Goal: Task Accomplishment & Management: Manage account settings

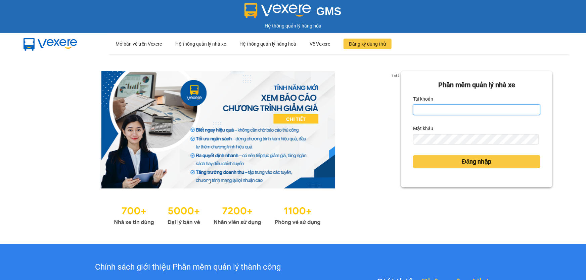
click at [494, 111] on input "Tài khoản" at bounding box center [476, 109] width 127 height 11
type input "ngacd.ct"
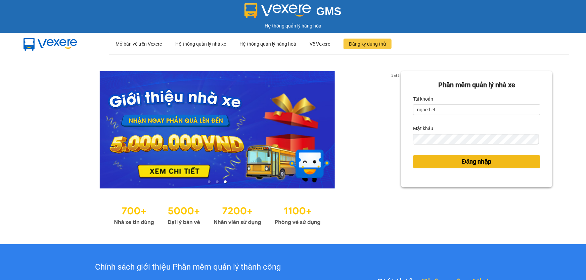
click at [473, 159] on span "Đăng nhập" at bounding box center [477, 161] width 30 height 9
click at [476, 160] on span "Đăng nhập" at bounding box center [477, 161] width 30 height 9
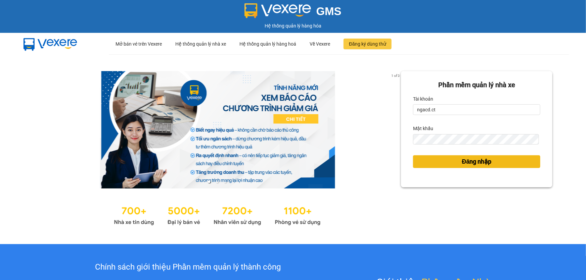
click at [476, 160] on span "Đăng nhập" at bounding box center [477, 161] width 30 height 9
click at [476, 161] on span "Đăng nhập" at bounding box center [477, 161] width 30 height 9
click at [477, 163] on span "Đăng nhập" at bounding box center [477, 161] width 30 height 9
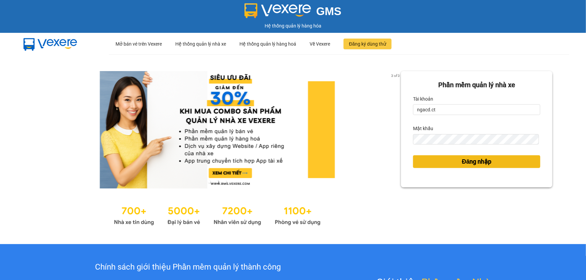
click at [463, 161] on span "Đăng nhập" at bounding box center [477, 161] width 30 height 9
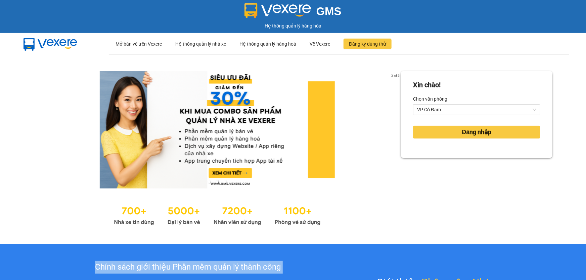
click at [463, 161] on div "Xin chào! Chọn văn phòng VP Cổ Đạm Đăng nhập" at bounding box center [476, 149] width 151 height 156
click at [466, 132] on span "Đăng nhập" at bounding box center [477, 132] width 30 height 9
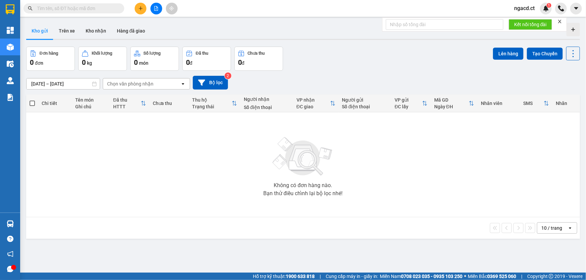
click at [82, 9] on input "text" at bounding box center [76, 8] width 79 height 7
click at [334, 63] on div "Đơn hàng 0 đơn Khối lượng 0 kg Số lượng 0 món Đã thu 0 đ Chưa thu 0 đ Lên hàng …" at bounding box center [303, 59] width 554 height 24
click at [68, 30] on button "Trên xe" at bounding box center [66, 31] width 27 height 16
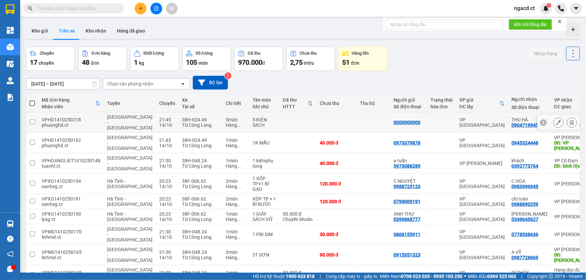
scroll to position [31, 0]
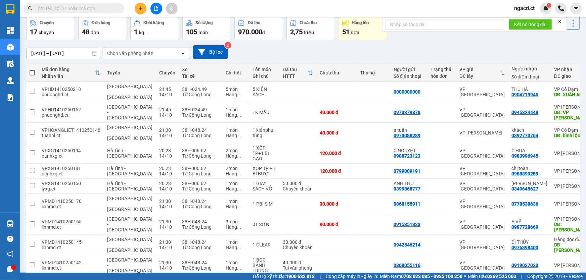
click at [169, 53] on div "Chọn văn phòng nhận" at bounding box center [141, 53] width 77 height 11
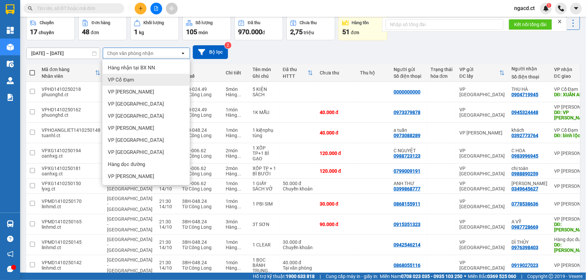
click at [158, 74] on div "VP Cổ Đạm" at bounding box center [145, 80] width 87 height 12
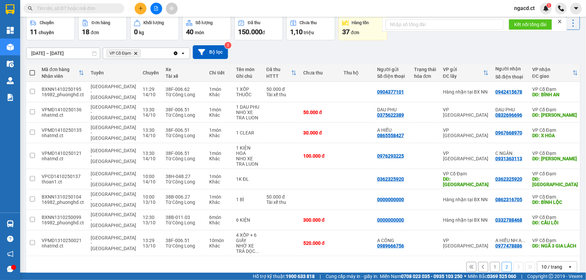
click at [67, 6] on input "text" at bounding box center [76, 8] width 79 height 7
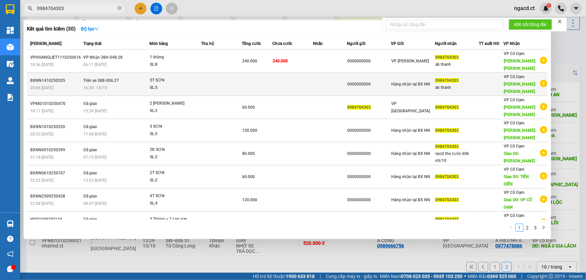
type input "0984704303"
click at [195, 84] on div "SL: 5" at bounding box center [175, 87] width 50 height 7
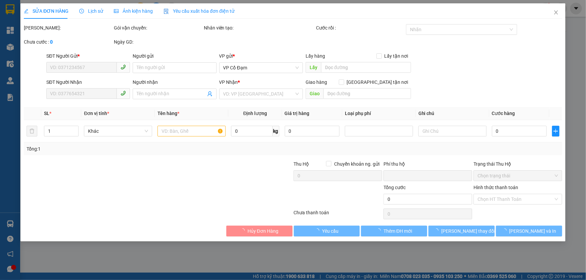
type input "0000000000"
type input "0984704303"
type input "ab thanh"
type input "[PERSON_NAME]"
type input "0"
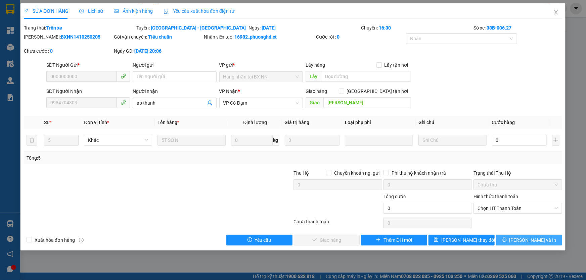
click at [522, 240] on button "[PERSON_NAME] và In" at bounding box center [529, 240] width 66 height 11
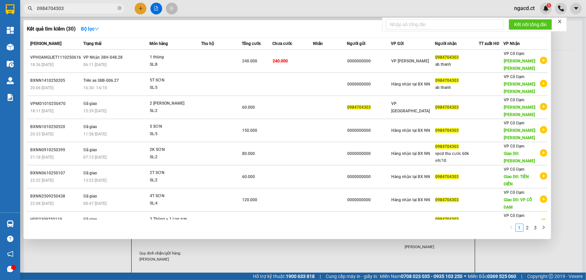
drag, startPoint x: 84, startPoint y: 9, endPoint x: 28, endPoint y: 12, distance: 56.1
click at [28, 12] on span "0984704303" at bounding box center [74, 8] width 101 height 10
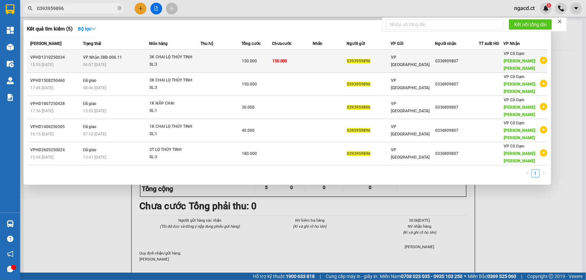
type input "0393959896"
click at [208, 62] on td at bounding box center [220, 61] width 41 height 23
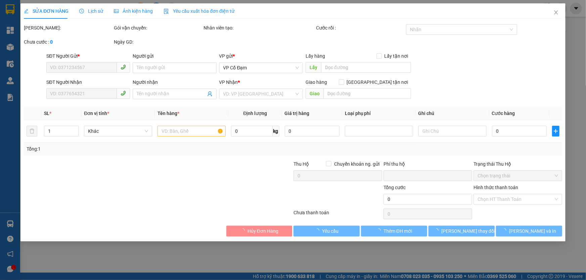
type input "0393959896"
type input "0336909807"
type input "[PERSON_NAME]"
type input "0"
type input "150.000"
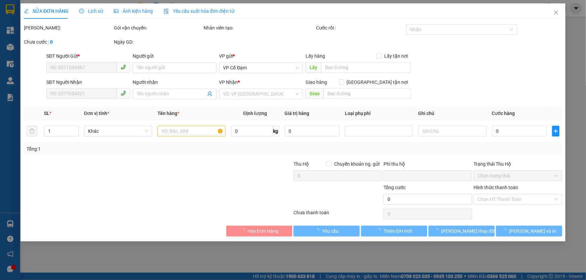
type input "150.000"
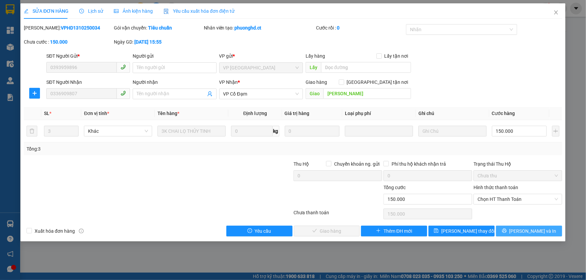
click at [554, 230] on button "[PERSON_NAME] và In" at bounding box center [529, 231] width 66 height 11
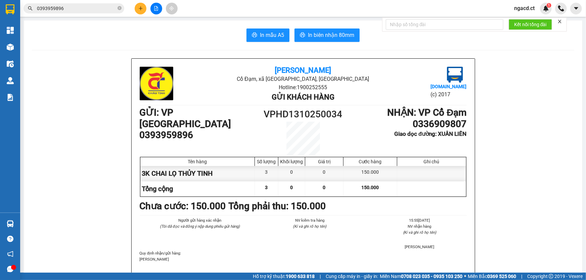
click at [80, 11] on input "0393959896" at bounding box center [76, 8] width 79 height 7
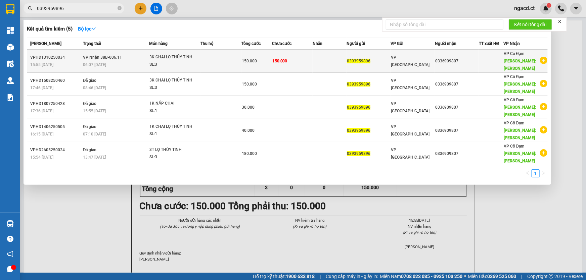
click at [146, 66] on div "06:07 [DATE]" at bounding box center [116, 64] width 66 height 7
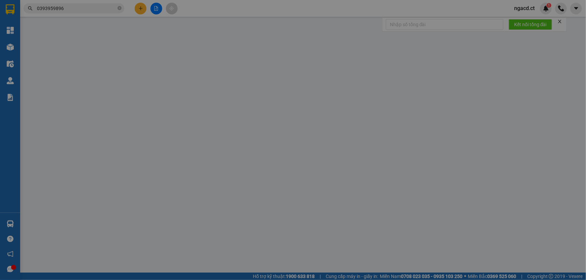
type input "0393959896"
type input "0336909807"
type input "[PERSON_NAME]"
type input "0"
type input "150.000"
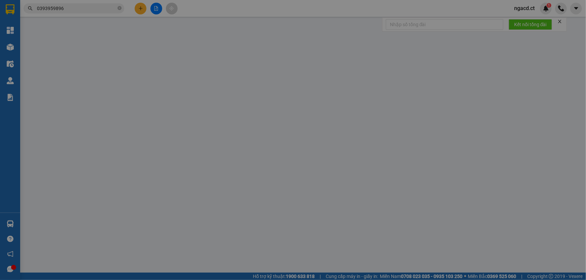
type input "150.000"
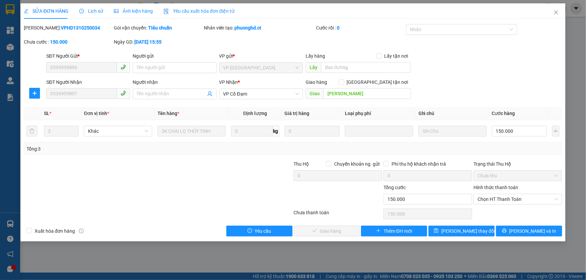
click at [97, 9] on span "Lịch sử" at bounding box center [91, 10] width 24 height 5
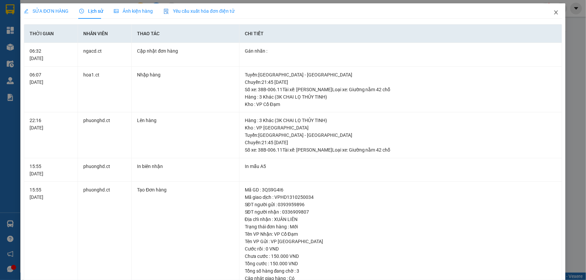
click at [554, 12] on icon "close" at bounding box center [556, 12] width 4 height 4
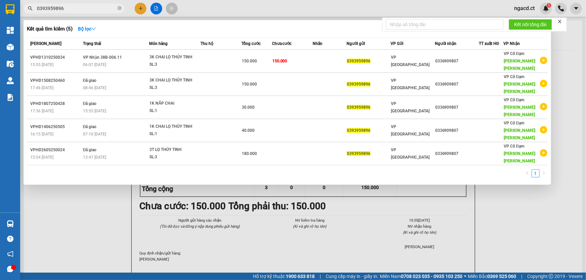
drag, startPoint x: 71, startPoint y: 7, endPoint x: 37, endPoint y: 9, distance: 34.3
click at [37, 9] on input "0393959896" at bounding box center [76, 8] width 79 height 7
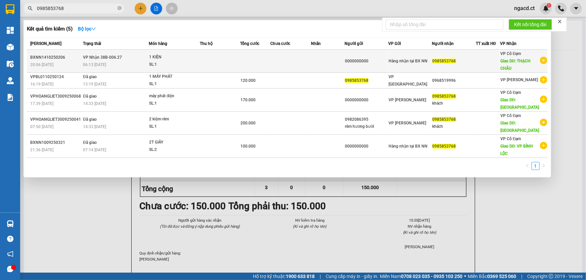
type input "0985853768"
click at [121, 62] on div "06:13 [DATE]" at bounding box center [115, 64] width 65 height 7
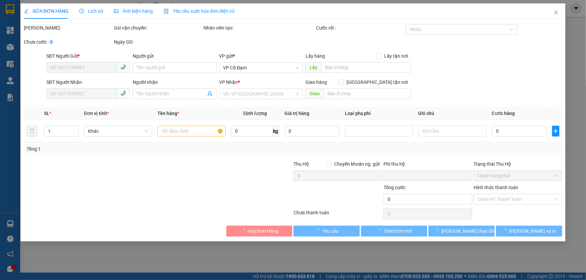
type input "0000000000"
type input "0985853768"
type input "THẠCH CHÂU"
type input "0"
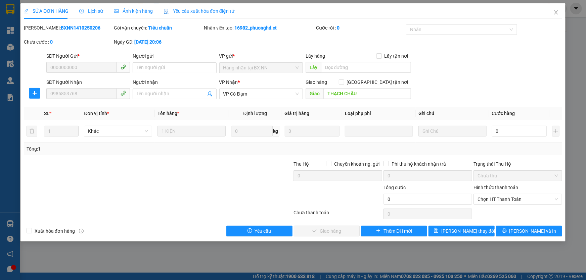
click at [87, 10] on span "Lịch sử" at bounding box center [91, 10] width 24 height 5
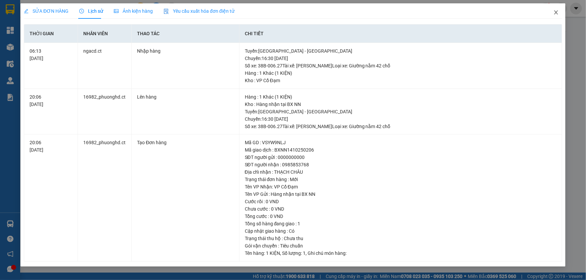
click at [557, 13] on icon "close" at bounding box center [555, 12] width 5 height 5
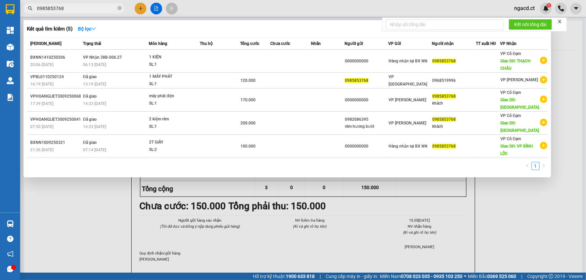
drag, startPoint x: 47, startPoint y: 10, endPoint x: 32, endPoint y: 12, distance: 15.6
click at [32, 12] on span "0985853768" at bounding box center [74, 8] width 101 height 10
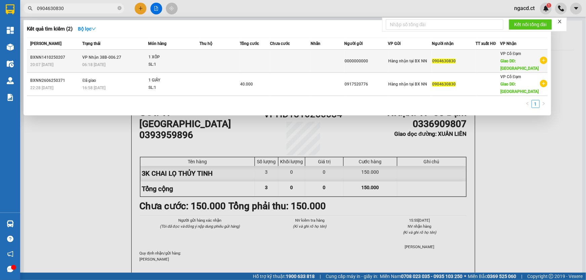
type input "0904630830"
click at [126, 58] on td "VP Nhận 38B-006.27 06:18 [DATE]" at bounding box center [114, 61] width 67 height 23
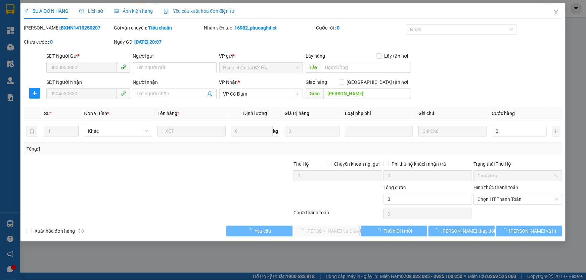
type input "0000000000"
type input "0904630830"
type input "[PERSON_NAME]"
type input "0"
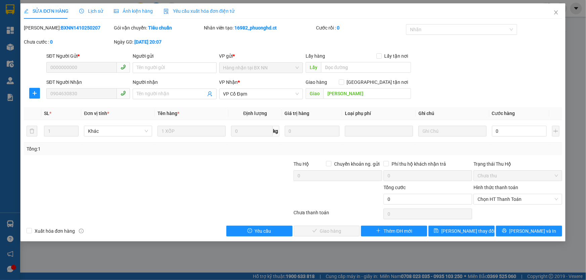
click at [95, 10] on span "Lịch sử" at bounding box center [91, 10] width 24 height 5
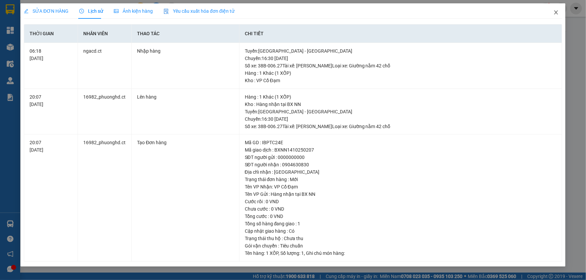
click at [556, 13] on icon "close" at bounding box center [556, 12] width 4 height 4
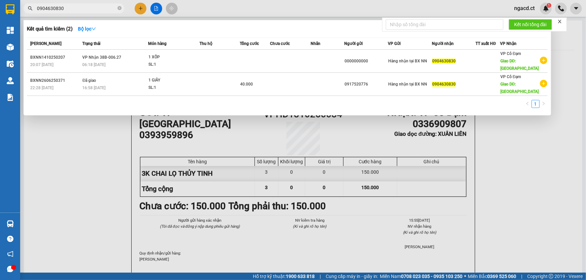
drag, startPoint x: 68, startPoint y: 5, endPoint x: 27, endPoint y: 7, distance: 41.3
click at [27, 7] on span "0904630830" at bounding box center [74, 8] width 101 height 10
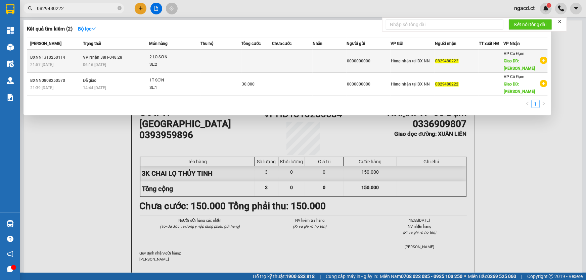
type input "0829480222"
click at [119, 59] on span "VP Nhận 38H-048.28" at bounding box center [102, 57] width 39 height 5
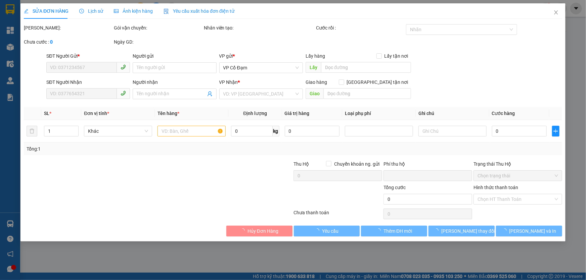
type input "0000000000"
type input "0829480222"
type input "XUÂN YÊN"
type input "0"
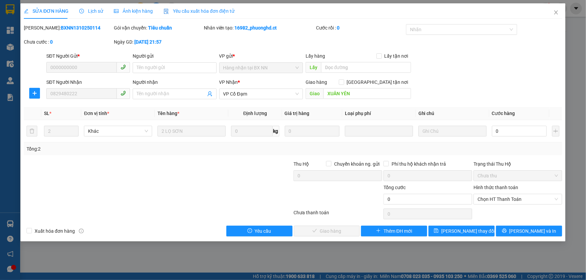
click at [92, 10] on span "Lịch sử" at bounding box center [91, 10] width 24 height 5
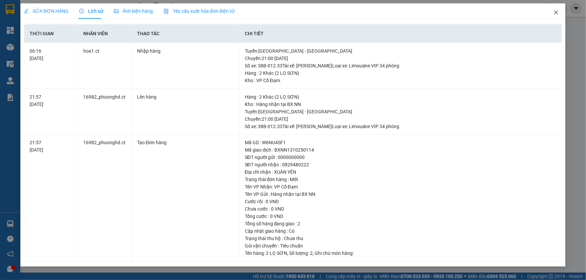
click at [555, 13] on icon "close" at bounding box center [555, 12] width 5 height 5
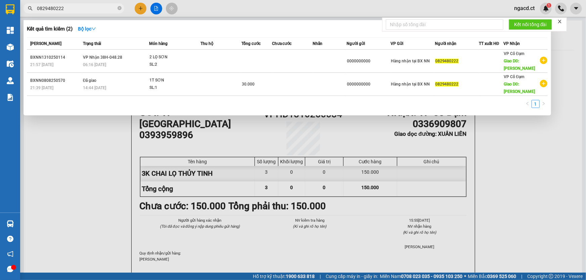
drag, startPoint x: 85, startPoint y: 10, endPoint x: 24, endPoint y: 12, distance: 60.8
click at [24, 12] on div "0829480222" at bounding box center [65, 8] width 131 height 10
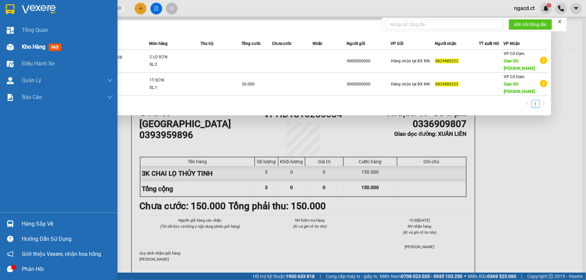
click at [10, 45] on img at bounding box center [10, 47] width 7 height 7
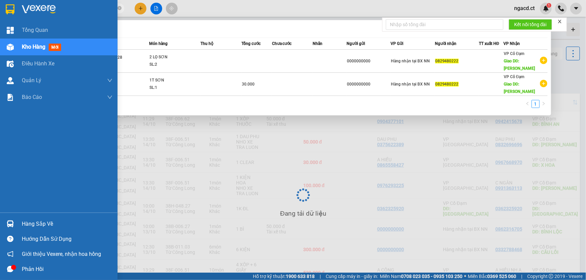
click at [30, 47] on span "Kho hàng" at bounding box center [34, 47] width 24 height 6
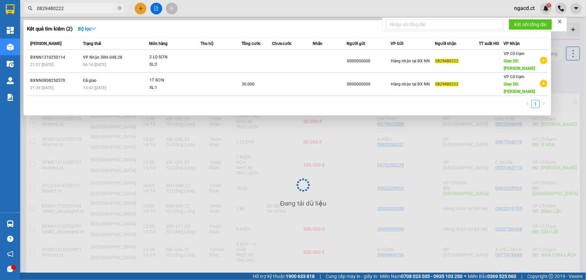
click at [434, 8] on div at bounding box center [293, 140] width 586 height 280
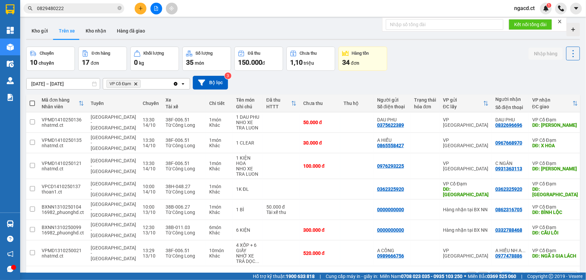
click at [386, 76] on div "[DATE] – [DATE] Press the down arrow key to interact with the calendar and sele…" at bounding box center [303, 83] width 554 height 14
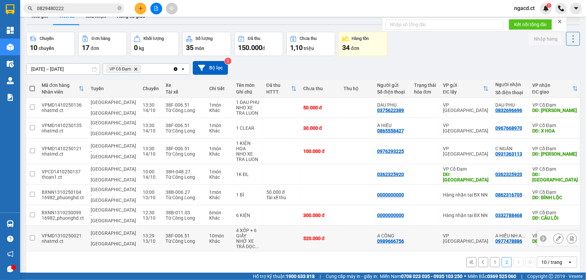
scroll to position [30, 0]
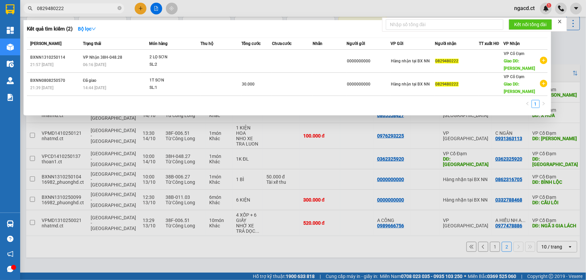
click at [95, 7] on input "0829480222" at bounding box center [76, 8] width 79 height 7
type input "082948022"
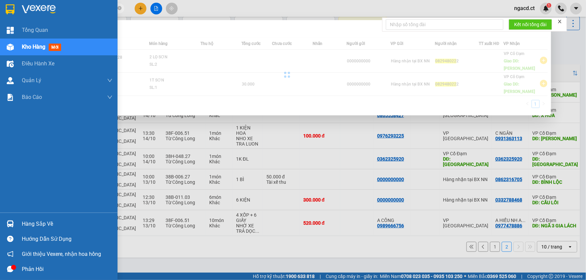
drag, startPoint x: 75, startPoint y: 5, endPoint x: 16, endPoint y: 13, distance: 59.4
click at [16, 13] on section "Kết quả tìm kiếm ( 2 ) Bộ lọc Mã ĐH Trạng thái Món hàng Thu hộ Tổng cước Chưa c…" at bounding box center [293, 140] width 586 height 280
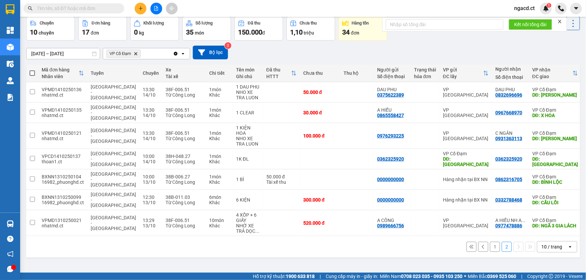
click at [203, 10] on div "Kết quả tìm kiếm ( 2 ) Bộ lọc Mã ĐH Trạng thái Món hàng Thu hộ Tổng cước Chưa c…" at bounding box center [293, 8] width 586 height 17
click at [88, 7] on input "text" at bounding box center [76, 8] width 79 height 7
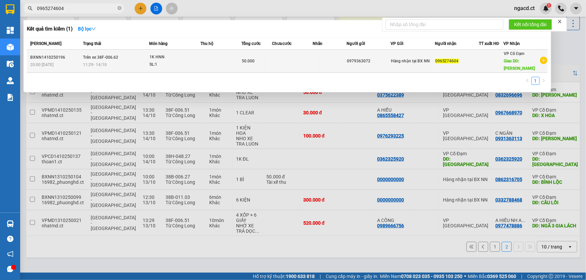
type input "0965274604"
click at [182, 61] on div "SL: 1" at bounding box center [174, 64] width 50 height 7
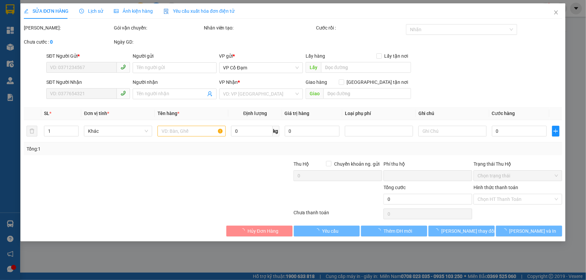
type input "0979363072"
type input "0965274604"
type input "[PERSON_NAME]"
type input "0"
type input "50.000"
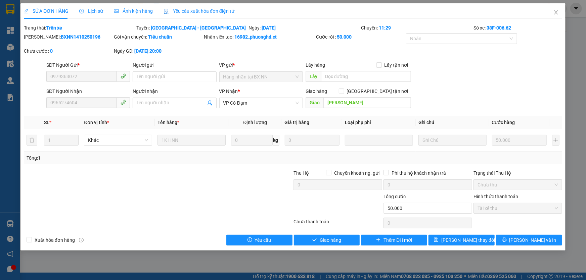
click at [98, 11] on span "Lịch sử" at bounding box center [91, 10] width 24 height 5
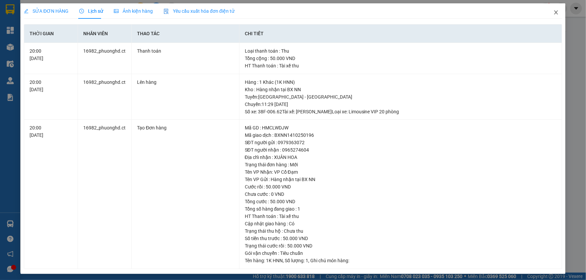
click at [553, 14] on icon "close" at bounding box center [555, 12] width 5 height 5
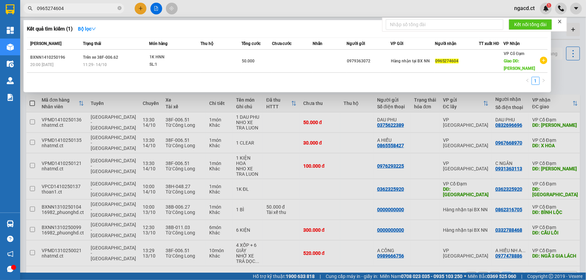
click at [73, 7] on input "0965274604" at bounding box center [76, 8] width 79 height 7
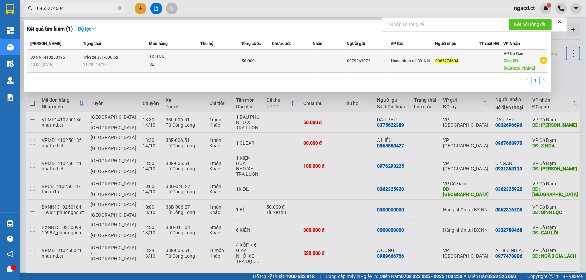
click at [415, 63] on span "Hàng nhận tại BX NN" at bounding box center [410, 61] width 39 height 5
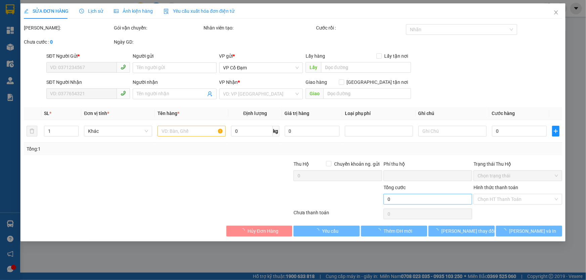
type input "0979363072"
type input "0965274604"
type input "[PERSON_NAME]"
type input "0"
type input "50.000"
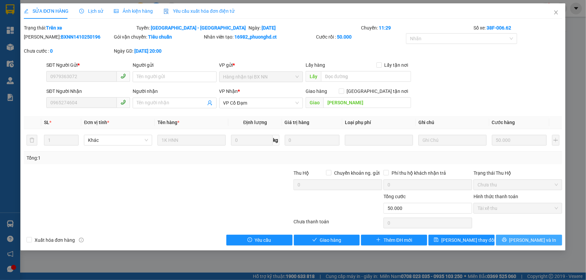
click at [546, 239] on button "[PERSON_NAME] và In" at bounding box center [529, 240] width 66 height 11
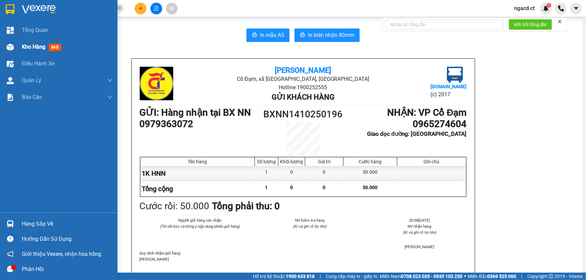
click at [21, 47] on div "Kho hàng mới" at bounding box center [59, 47] width 118 height 17
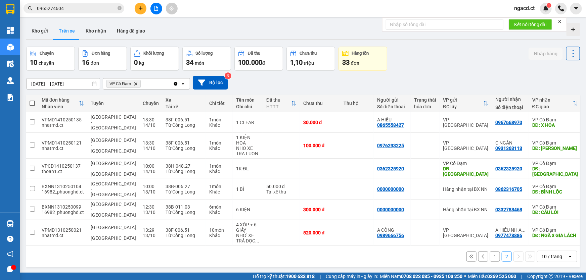
click at [490, 252] on button "1" at bounding box center [495, 257] width 10 height 10
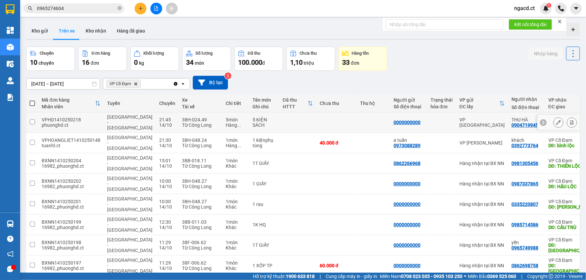
click at [357, 118] on td at bounding box center [374, 122] width 34 height 20
checkbox input "true"
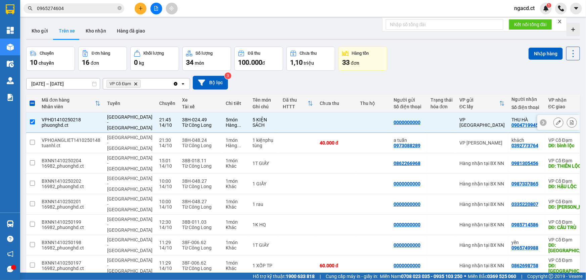
click at [511, 123] on div "0904719945" at bounding box center [524, 125] width 27 height 5
click at [556, 121] on icon at bounding box center [558, 122] width 5 height 5
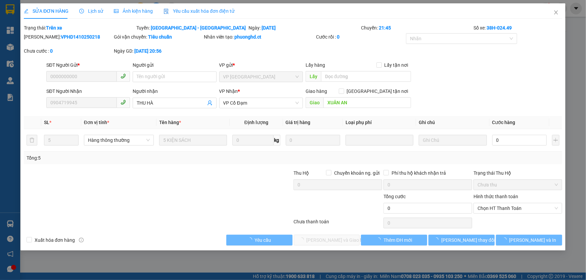
type input "0000000000"
type input "0904719945"
type input "THU HÀ"
type input "XUÂN AN"
type input "0"
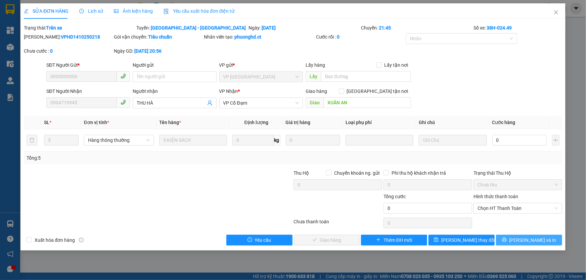
click at [507, 238] on icon "printer" at bounding box center [504, 240] width 5 height 5
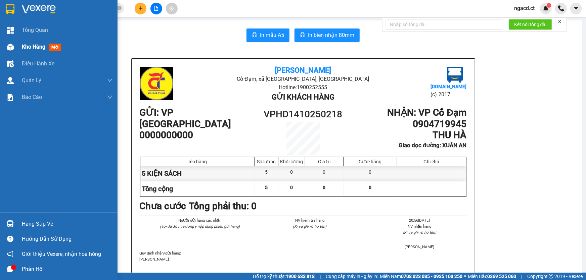
click at [15, 46] on div at bounding box center [10, 47] width 12 height 12
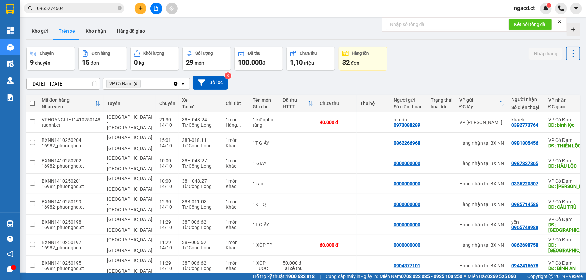
click at [72, 8] on input "0965274604" at bounding box center [76, 8] width 79 height 7
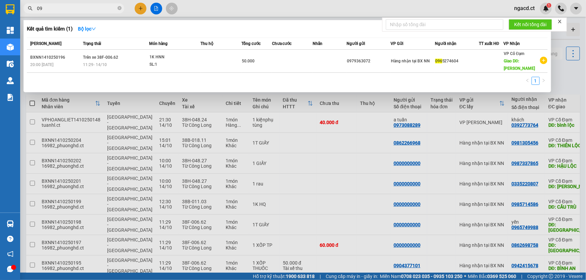
type input "0"
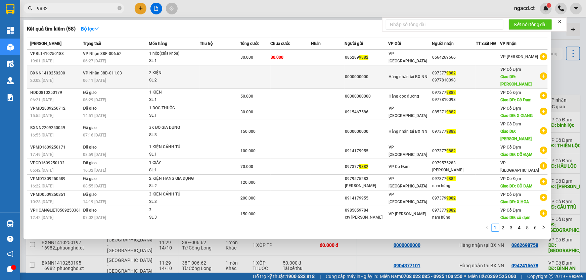
type input "9882"
click at [222, 72] on td at bounding box center [220, 76] width 40 height 23
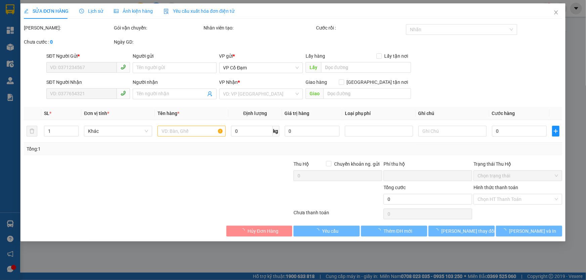
type input "0000000000"
type input "0973779882"
type input "0977810098"
type input "[PERSON_NAME]"
type input "0"
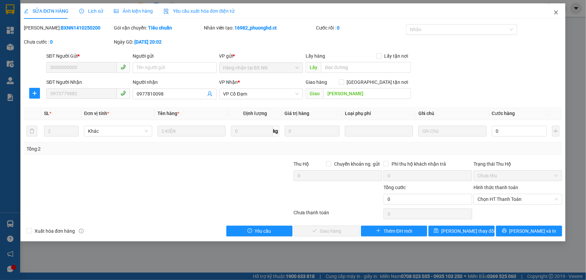
click at [555, 12] on icon "close" at bounding box center [556, 12] width 4 height 4
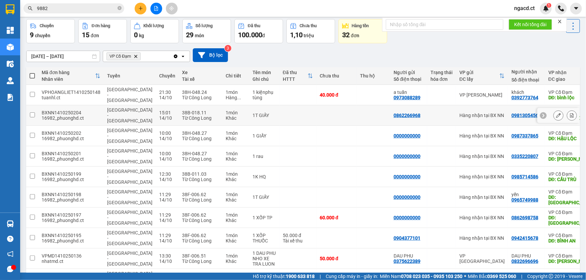
scroll to position [31, 0]
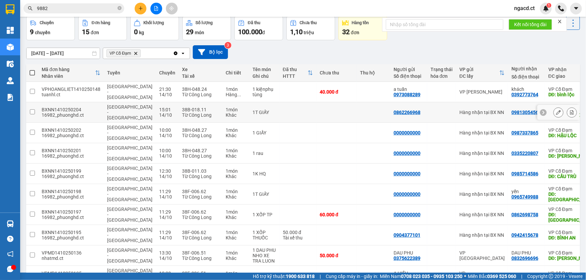
click at [325, 102] on td at bounding box center [336, 112] width 40 height 20
checkbox input "true"
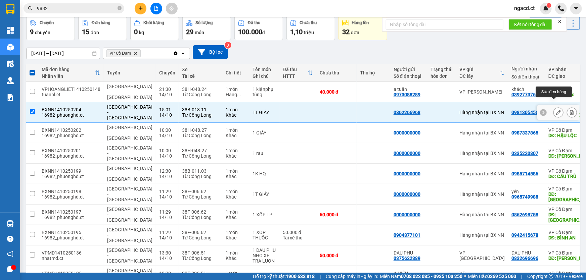
click at [556, 110] on icon at bounding box center [558, 112] width 5 height 5
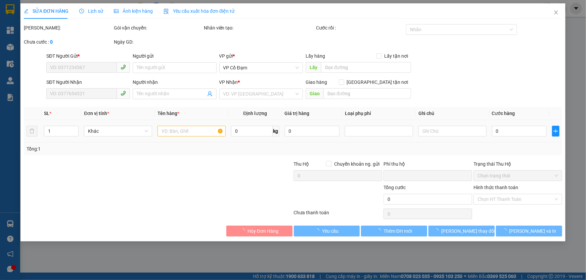
type input "0862266968"
type input "0981305456"
type input "THIÊN LỘC"
type input "0"
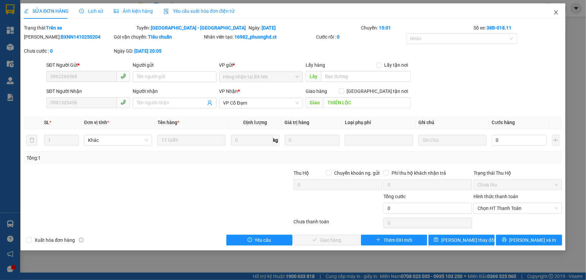
click at [555, 13] on icon "close" at bounding box center [555, 12] width 5 height 5
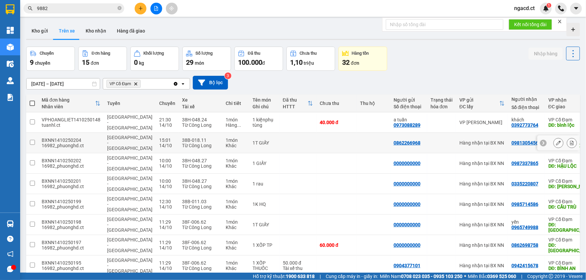
click at [394, 140] on div "0862266968" at bounding box center [407, 142] width 27 height 5
click at [394, 123] on div "0973088289" at bounding box center [407, 125] width 27 height 5
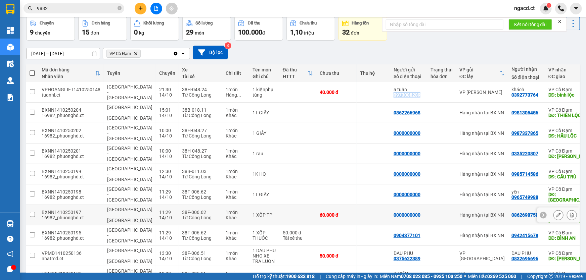
scroll to position [31, 0]
click at [320, 274] on div "30.000 đ" at bounding box center [337, 276] width 34 height 5
checkbox input "true"
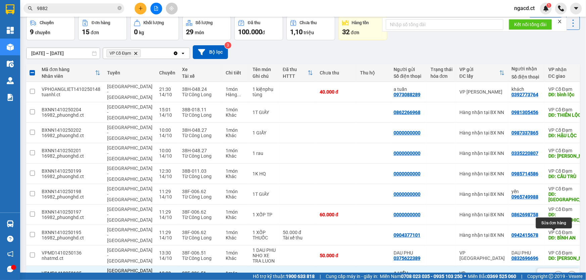
click at [556, 274] on icon at bounding box center [558, 276] width 5 height 5
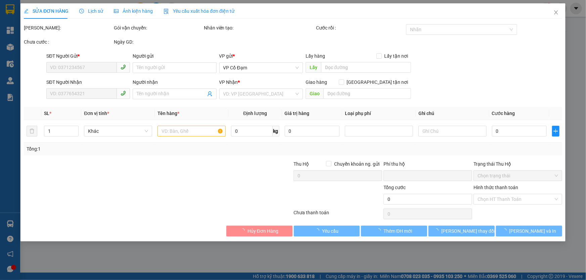
click at [99, 12] on span "Lịch sử" at bounding box center [91, 10] width 24 height 5
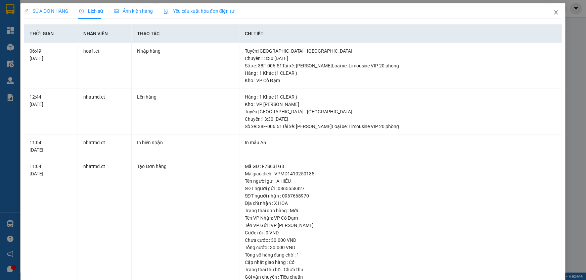
click at [553, 13] on icon "close" at bounding box center [555, 12] width 5 height 5
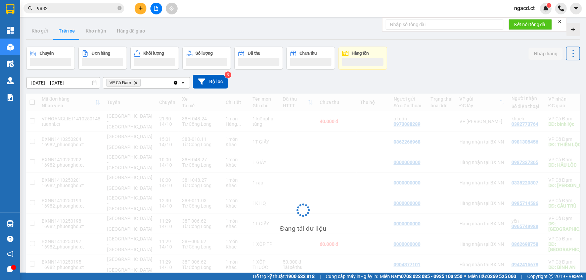
click at [226, 29] on div "Kho gửi Trên xe Kho nhận Hàng đã giao" at bounding box center [303, 32] width 554 height 18
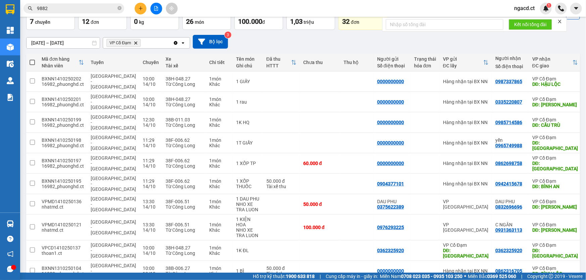
scroll to position [41, 0]
click at [519, 8] on span "ngacd.ct" at bounding box center [524, 8] width 31 height 8
click at [522, 22] on span "Đăng xuất" at bounding box center [533, 20] width 28 height 7
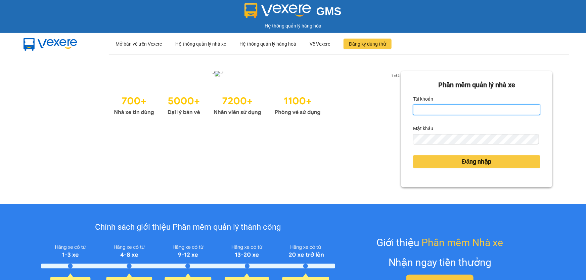
click at [443, 111] on input "Tài khoản" at bounding box center [476, 109] width 127 height 11
type input "nhitd.ct"
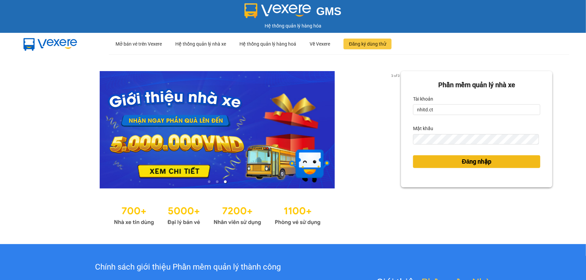
click at [424, 160] on button "Đăng nhập" at bounding box center [476, 161] width 127 height 13
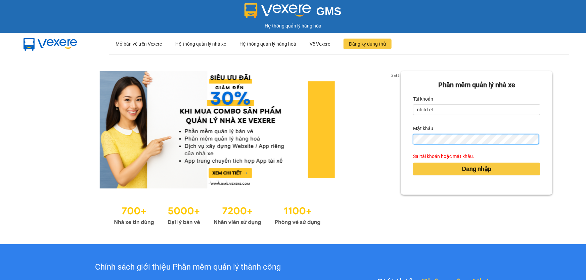
click at [341, 146] on div "2 of 3 Phần mềm quản lý nhà xe Tài khoản nhitd.ct Mật khẩu Sai tài khoản hoặc m…" at bounding box center [293, 149] width 586 height 190
click at [396, 133] on div "2 of 3 Phần mềm quản lý nhà xe Tài khoản nhitd.ct Mật khẩu Sai tài khoản hoặc m…" at bounding box center [293, 149] width 586 height 190
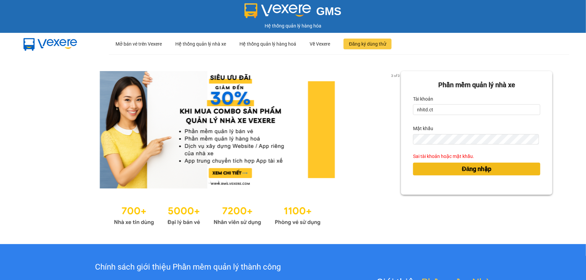
click at [421, 173] on button "Đăng nhập" at bounding box center [476, 169] width 127 height 13
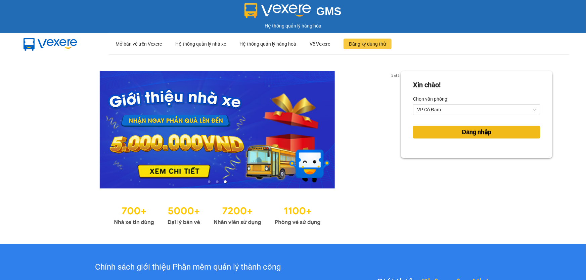
click at [426, 131] on button "Đăng nhập" at bounding box center [476, 132] width 127 height 13
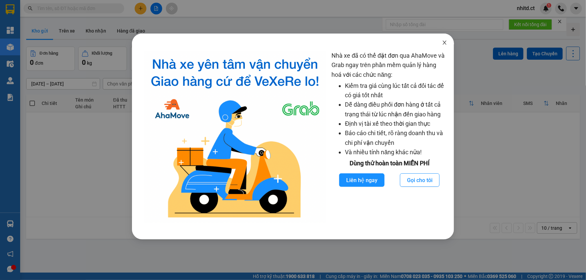
click at [443, 44] on icon "close" at bounding box center [444, 42] width 5 height 5
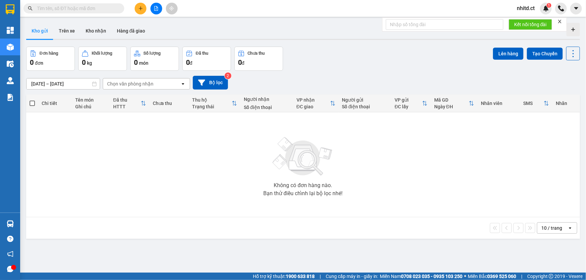
click at [71, 8] on input "text" at bounding box center [76, 8] width 79 height 7
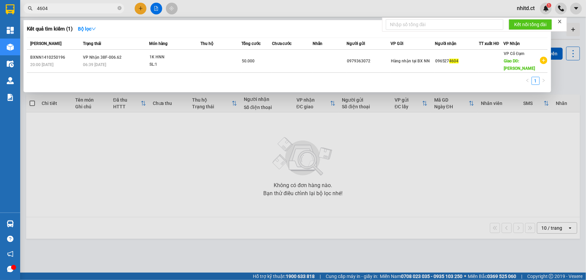
type input "4604"
